Goal: Task Accomplishment & Management: Manage account settings

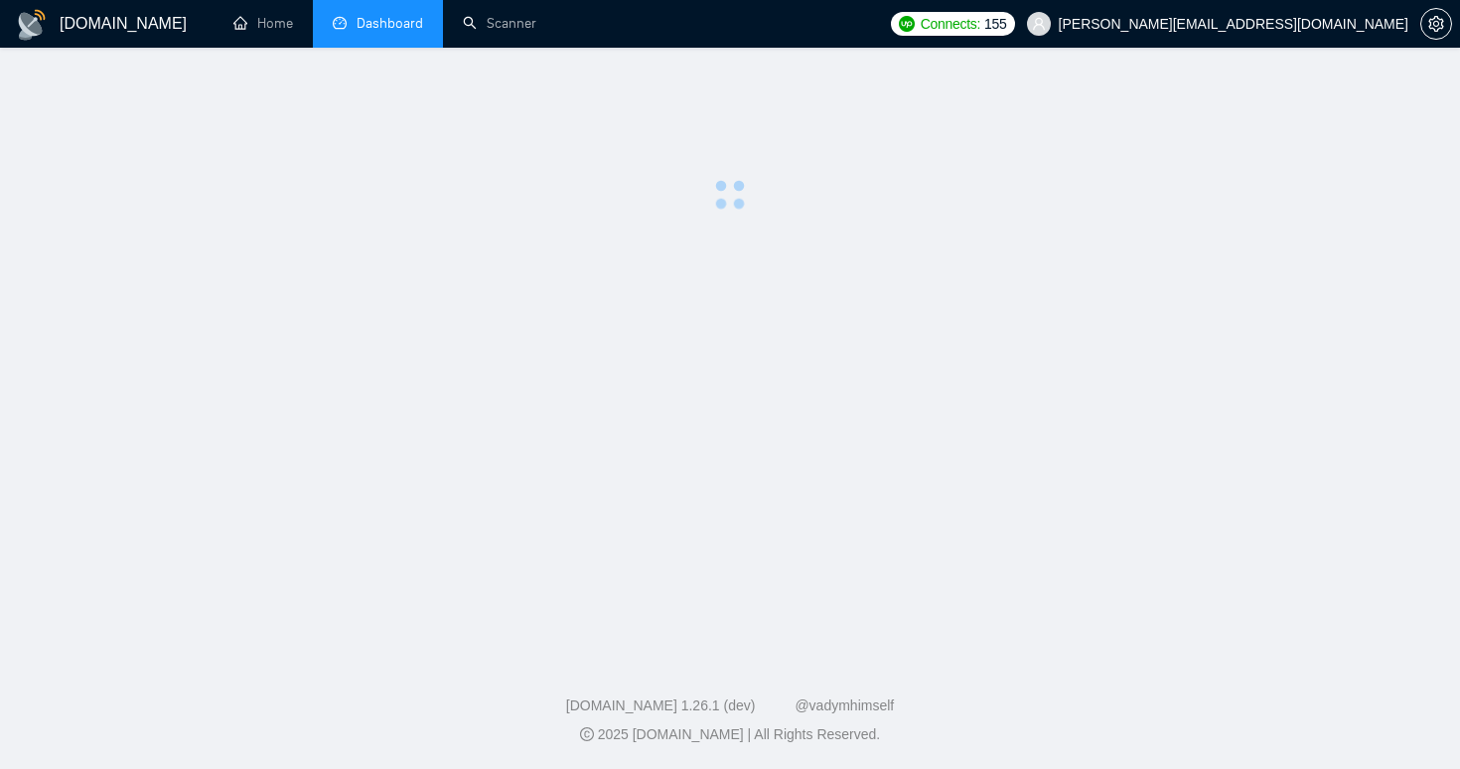
scroll to position [60, 0]
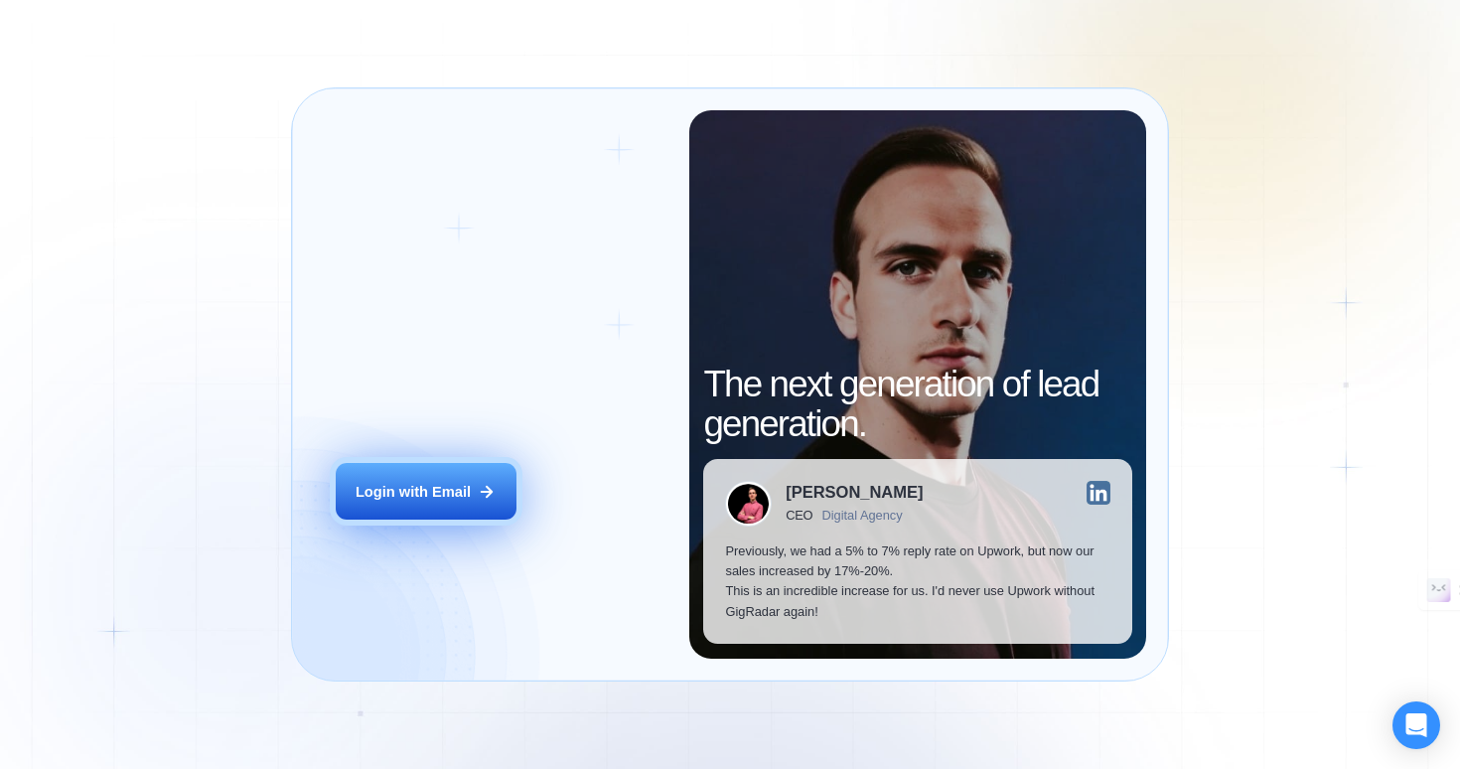
click at [373, 496] on div "Login with Email" at bounding box center [413, 492] width 115 height 20
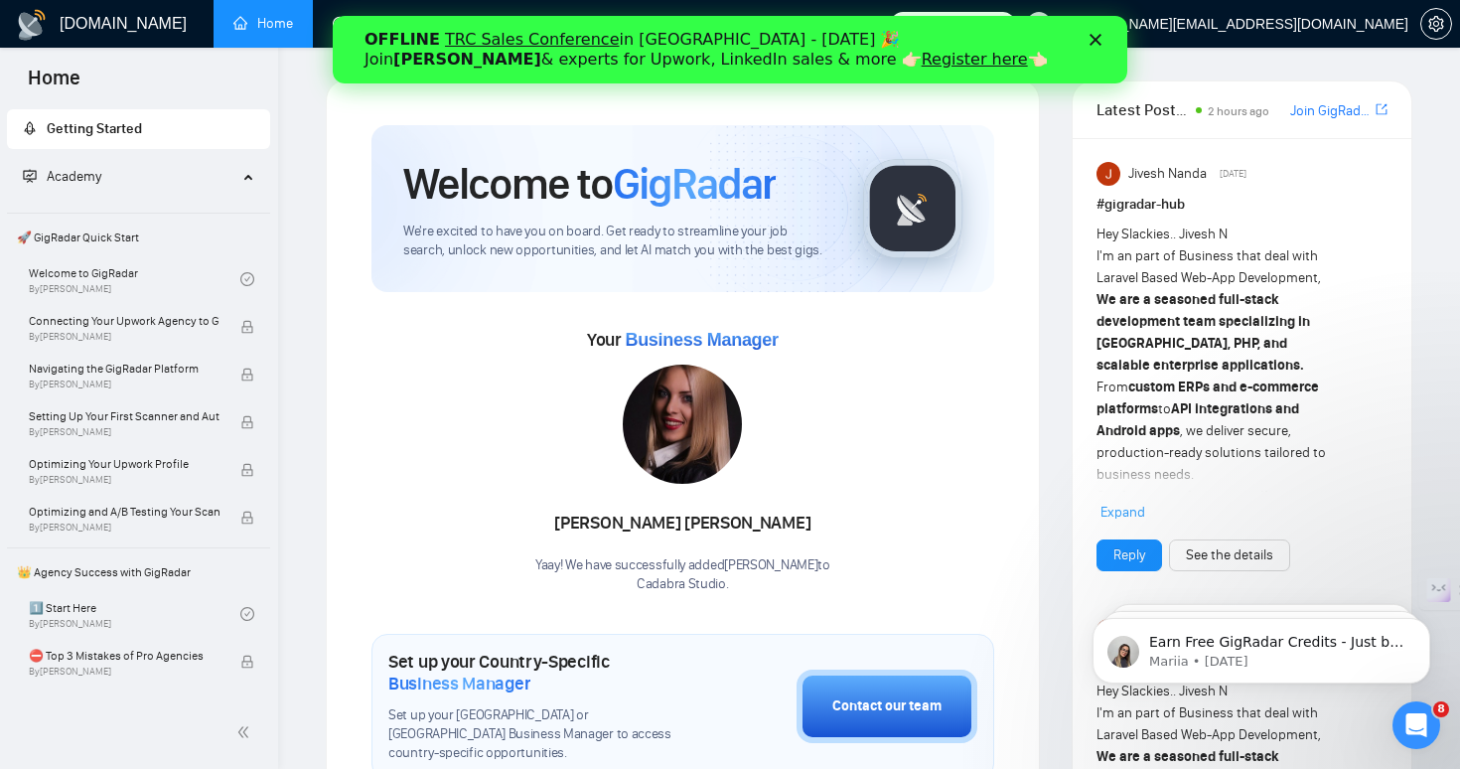
click at [1094, 42] on polygon "Close" at bounding box center [1096, 40] width 12 height 12
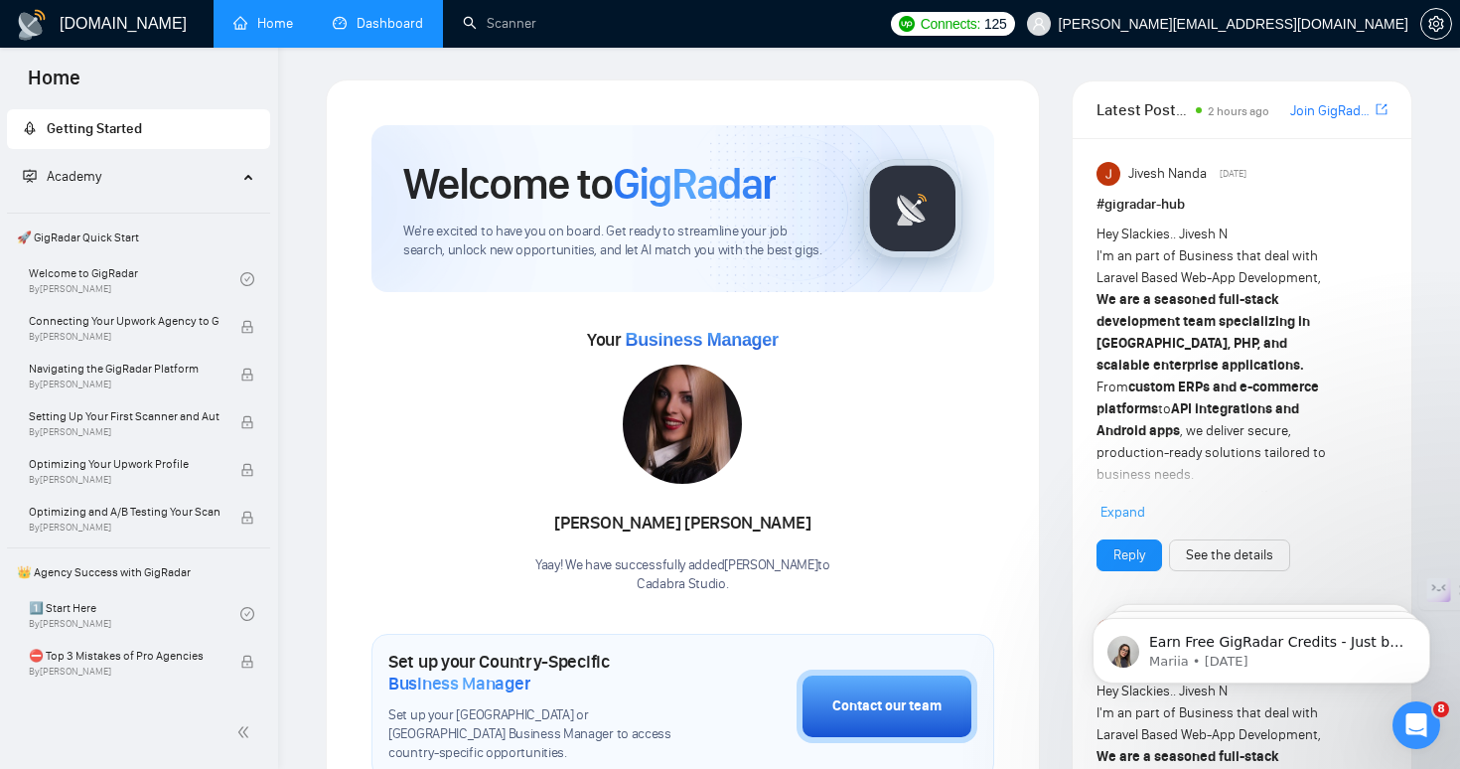
click at [385, 26] on link "Dashboard" at bounding box center [378, 23] width 90 height 17
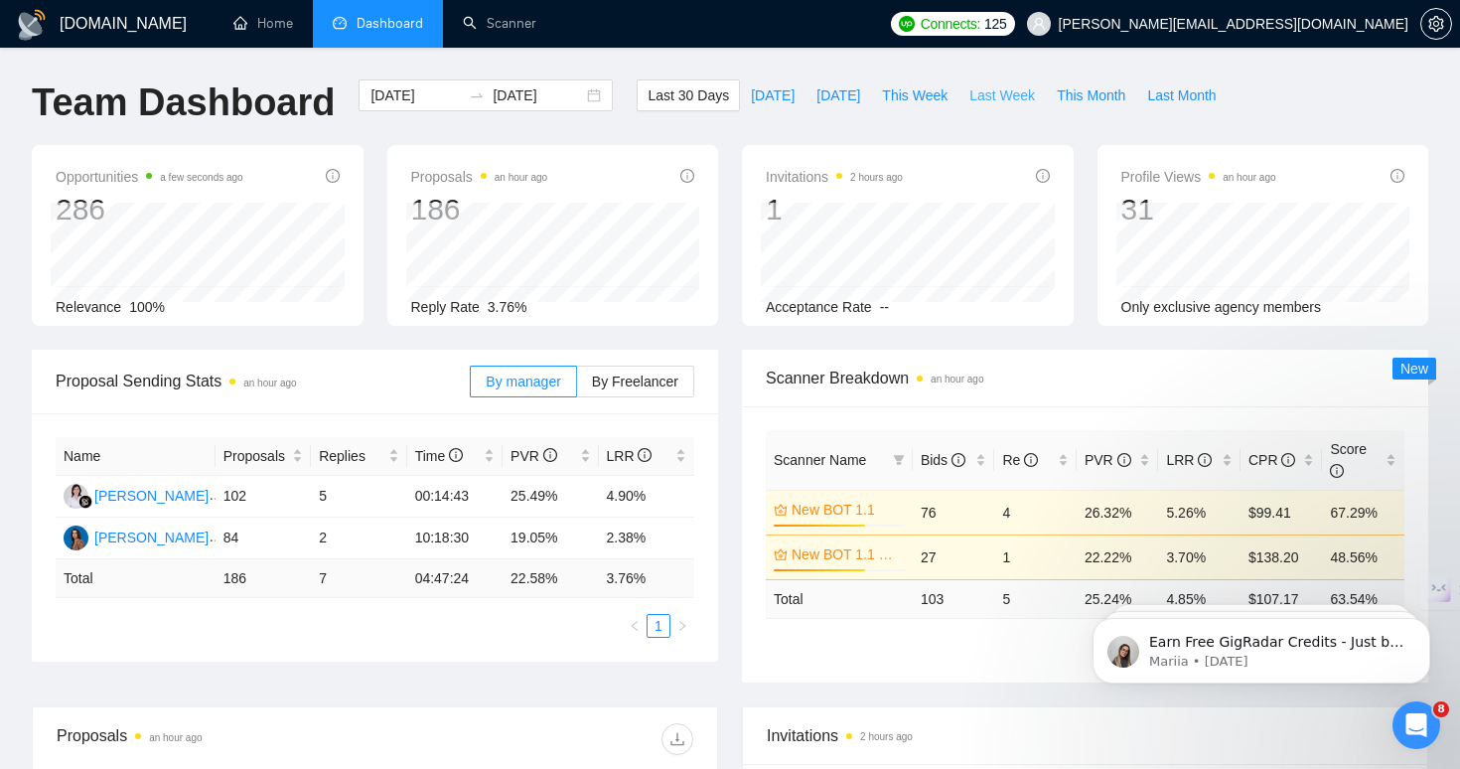
click at [994, 101] on span "Last Week" at bounding box center [1003, 95] width 66 height 22
type input "2025-09-29"
type input "2025-10-05"
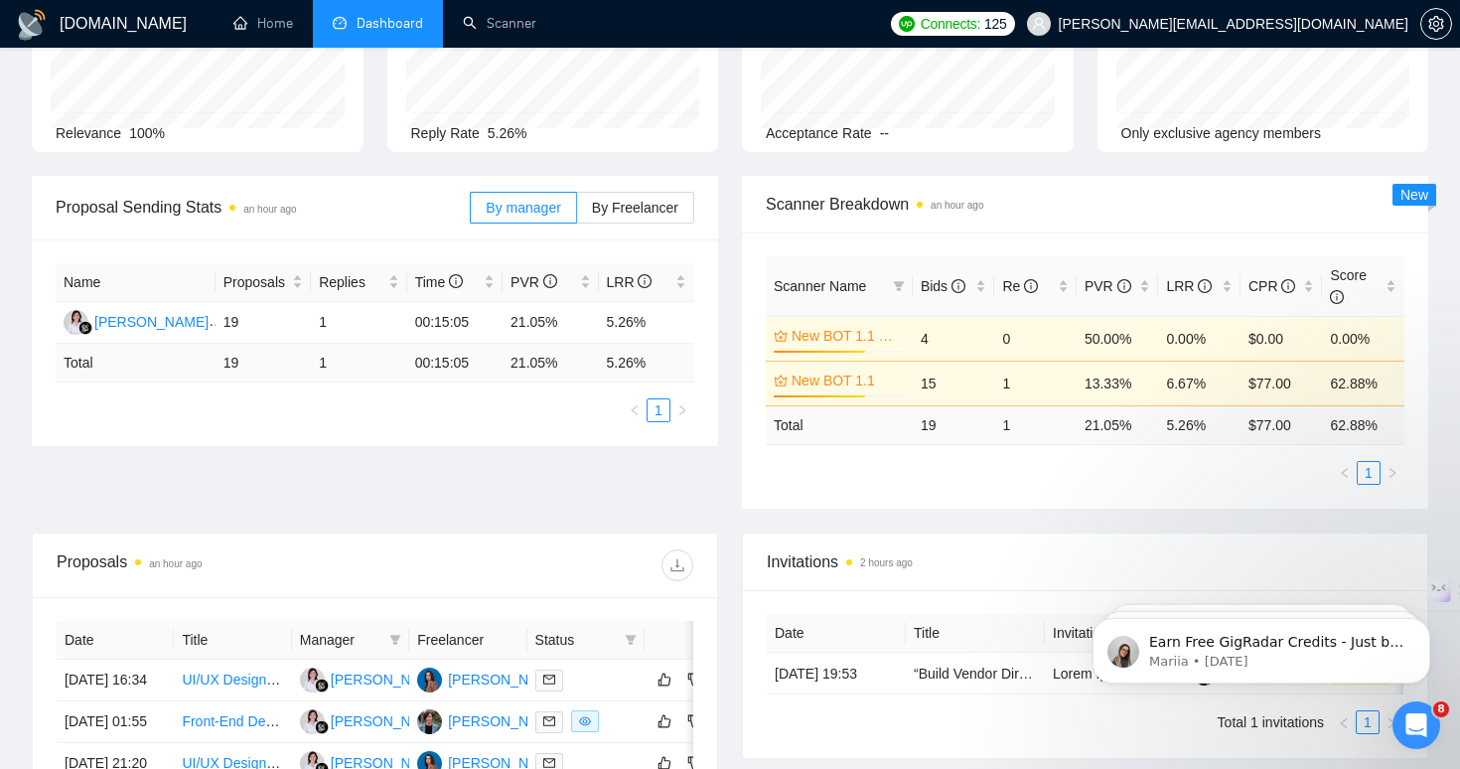
scroll to position [215, 0]
